Goal: Navigation & Orientation: Find specific page/section

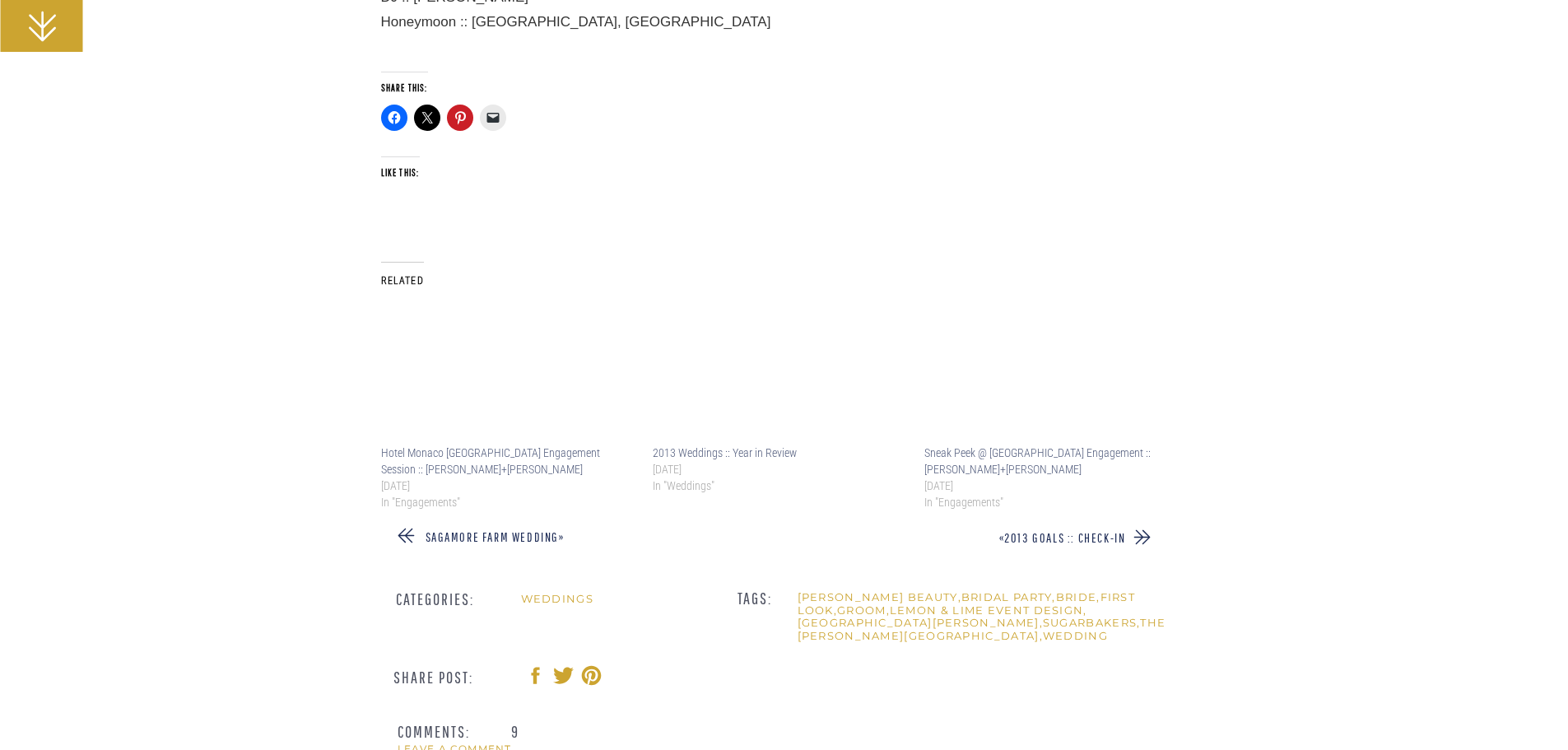
scroll to position [40595, 0]
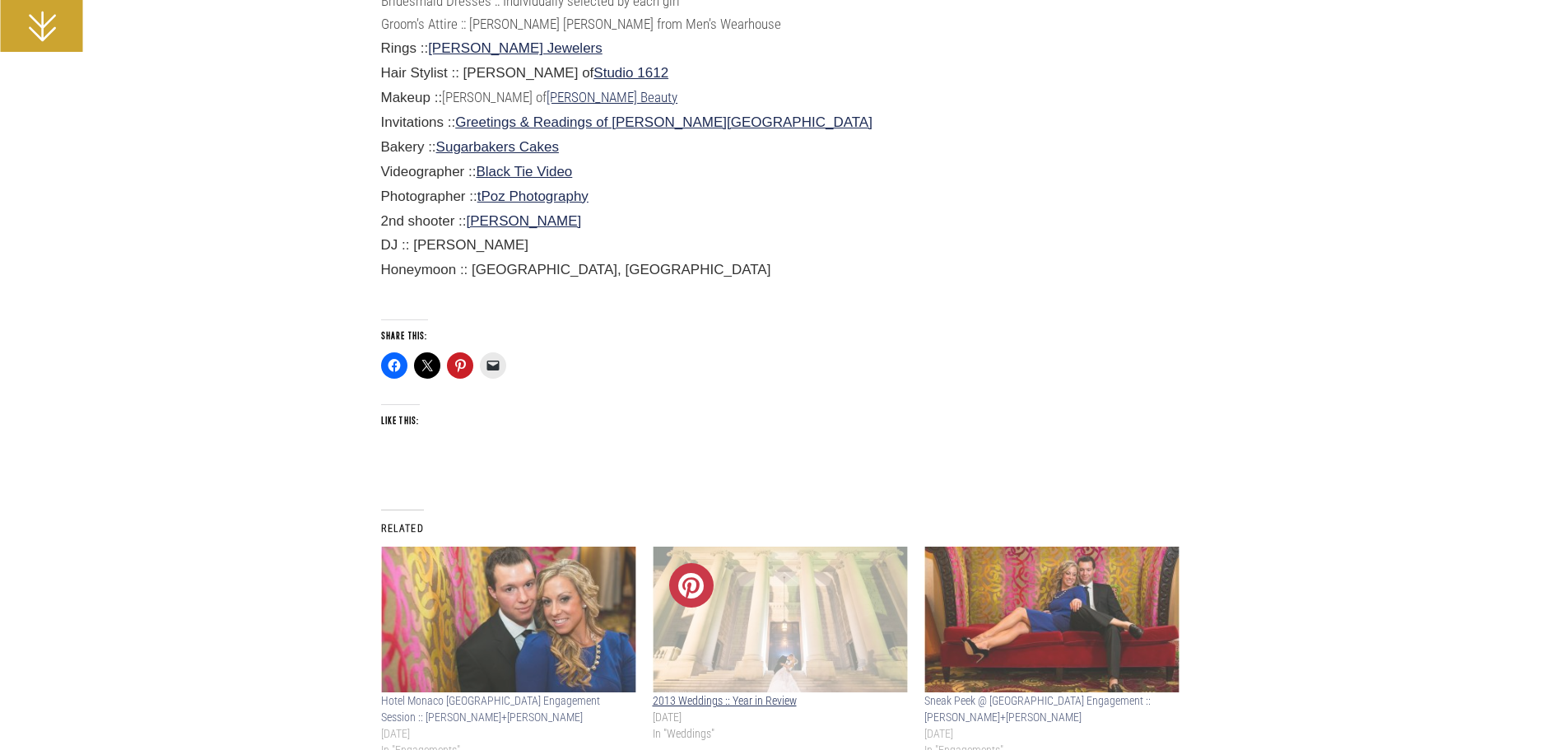
click at [731, 563] on img at bounding box center [780, 619] width 255 height 145
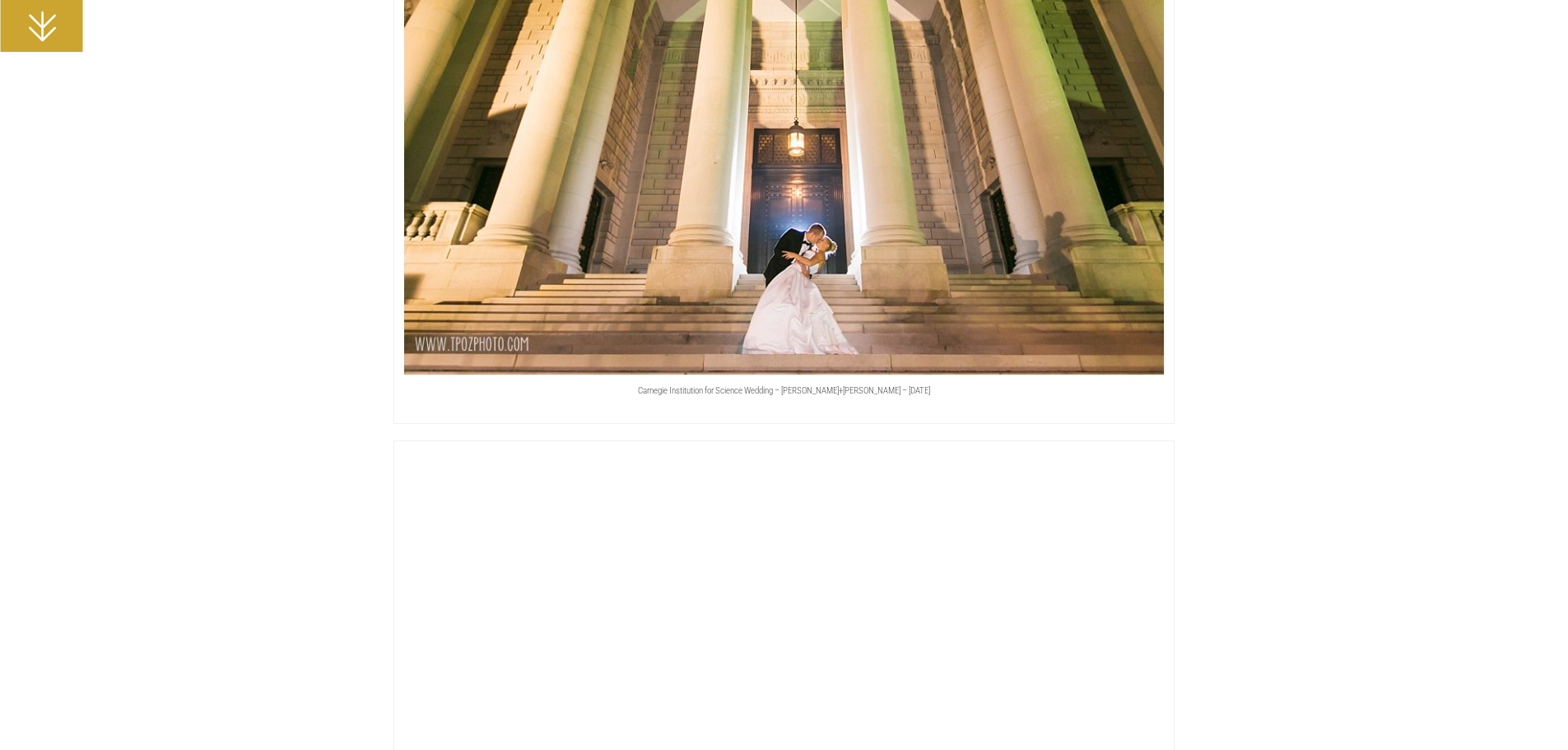
scroll to position [7653, 0]
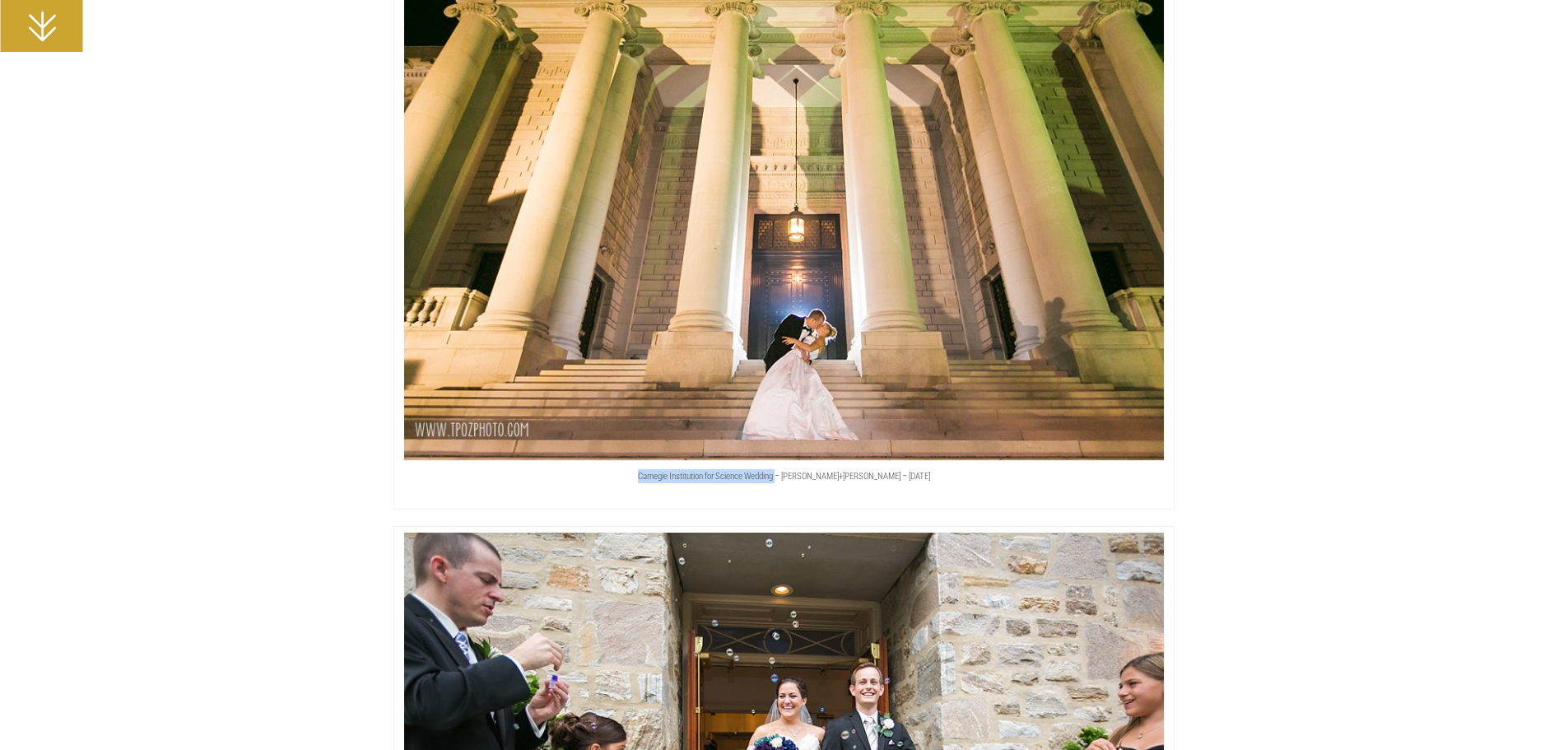
drag, startPoint x: 669, startPoint y: 449, endPoint x: 811, endPoint y: 457, distance: 142.2
click at [811, 469] on p "Carnegie Institution for Science Wedding – [PERSON_NAME]+[PERSON_NAME] – [DATE]" at bounding box center [784, 478] width 775 height 18
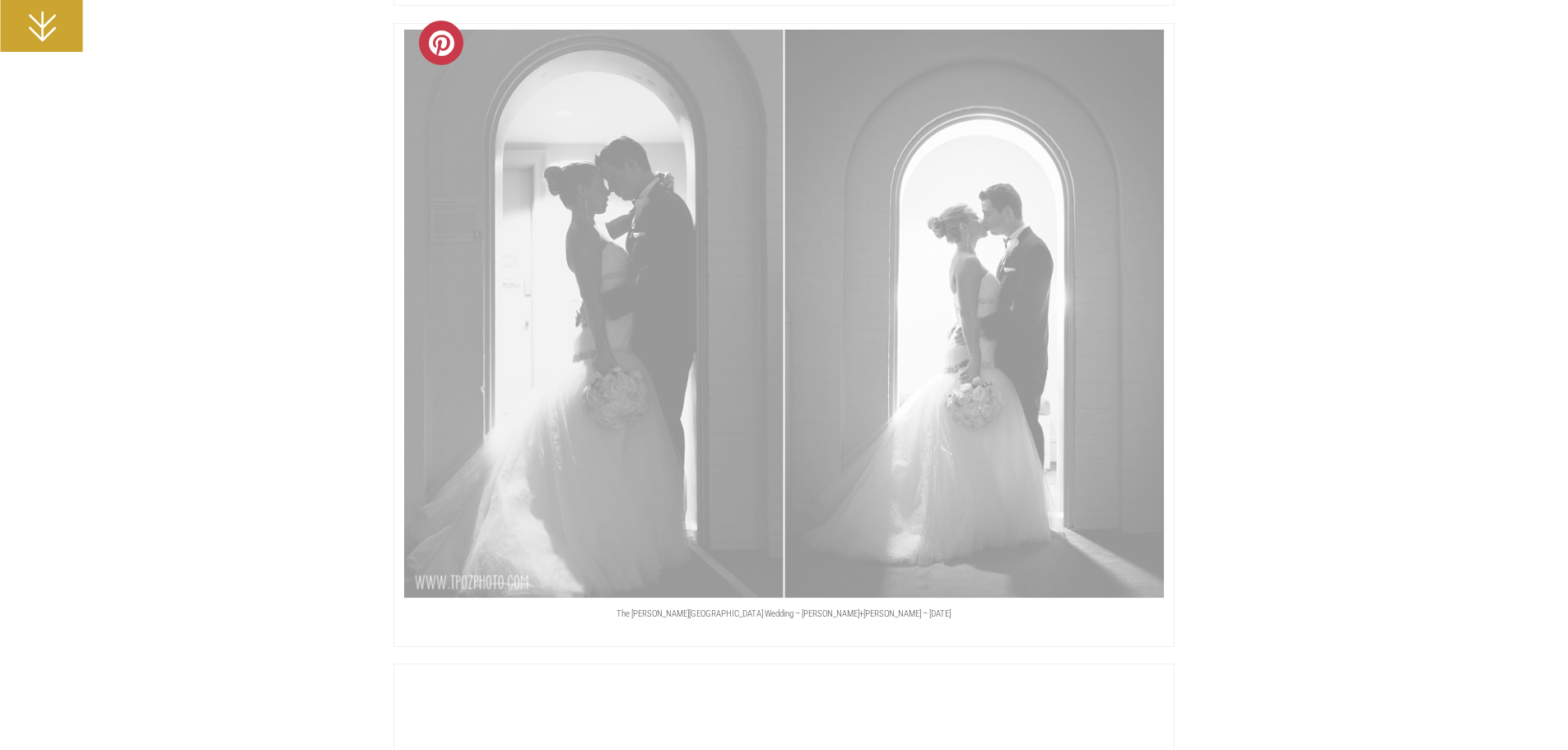
scroll to position [13825, 0]
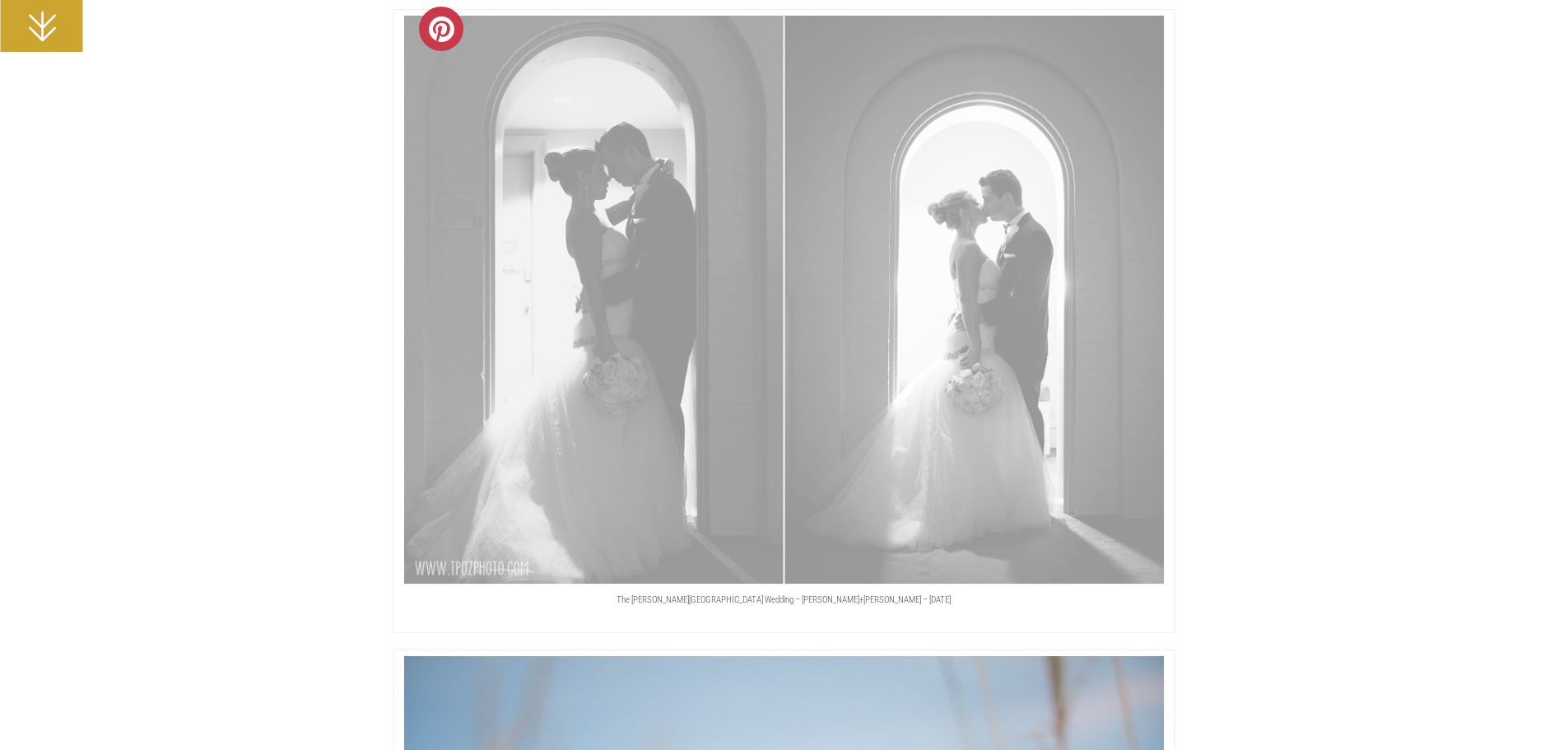
click at [708, 494] on img at bounding box center [784, 300] width 764 height 571
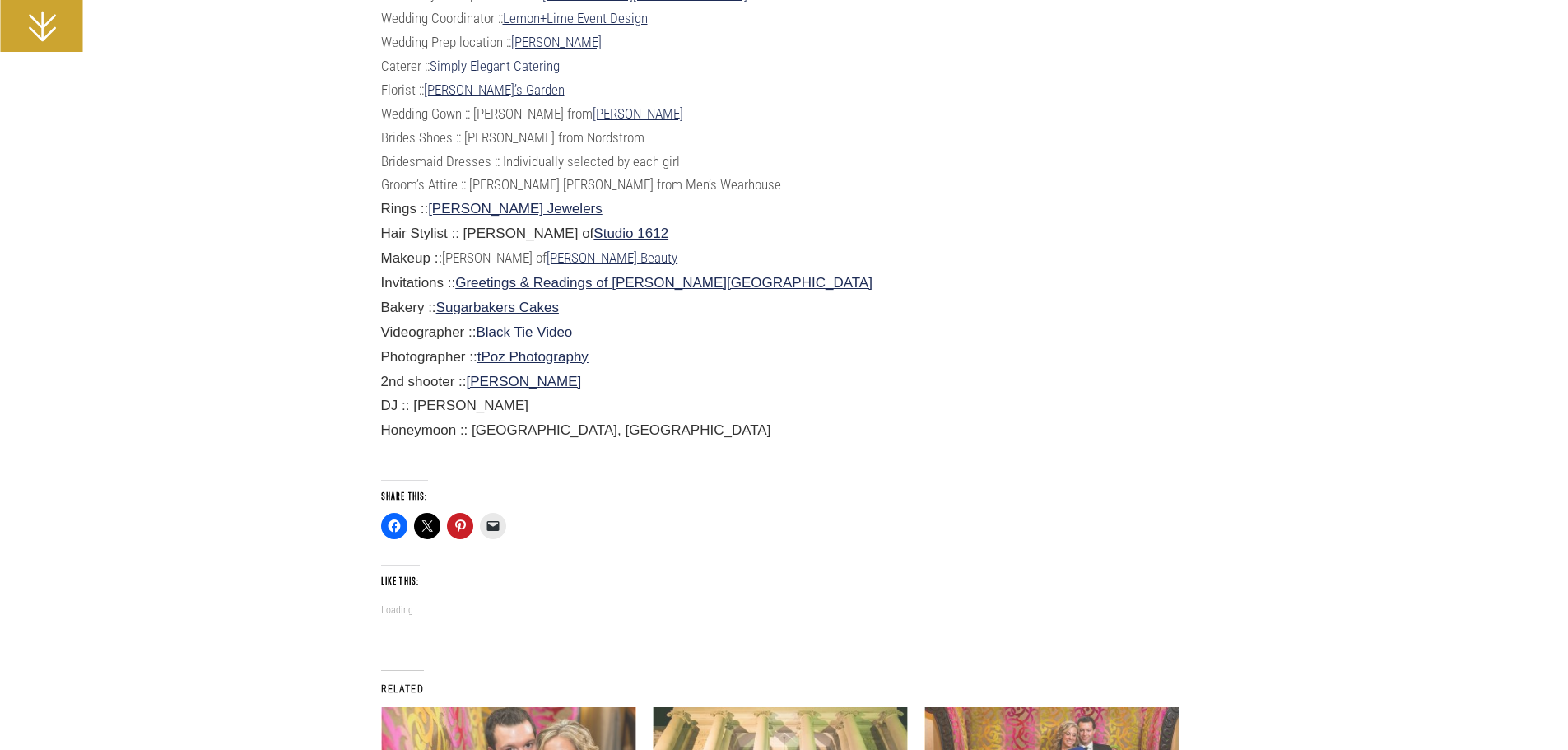
scroll to position [40535, 0]
